Goal: Task Accomplishment & Management: Manage account settings

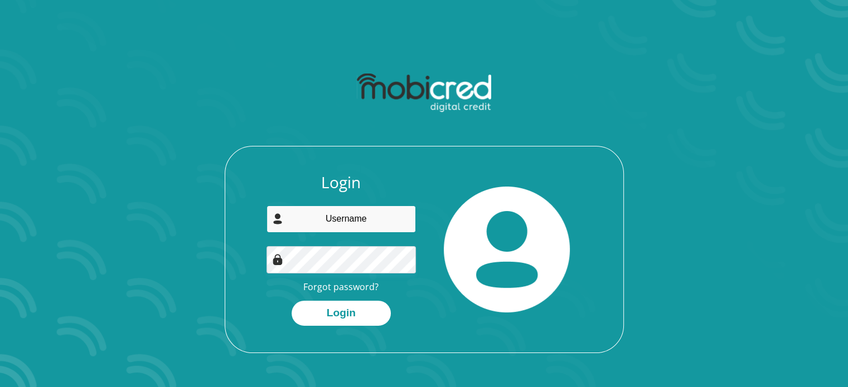
click at [340, 219] on input "email" at bounding box center [340, 219] width 149 height 27
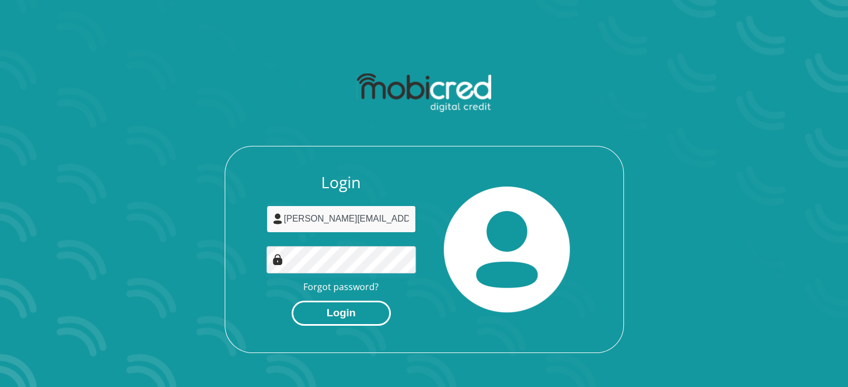
type input "[PERSON_NAME][EMAIL_ADDRESS][DOMAIN_NAME]"
click at [333, 318] on button "Login" at bounding box center [340, 313] width 99 height 25
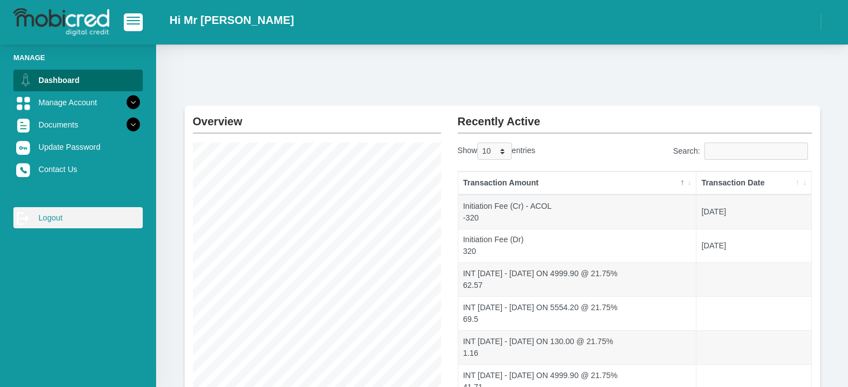
click at [43, 227] on link "log out Logout" at bounding box center [77, 217] width 129 height 21
